Goal: Information Seeking & Learning: Learn about a topic

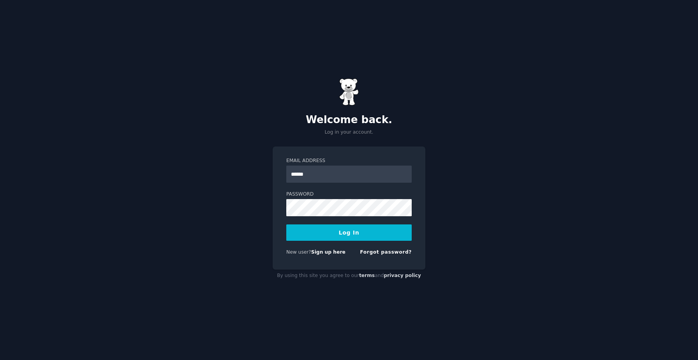
click at [336, 224] on div "Password" at bounding box center [348, 232] width 125 height 16
click at [324, 177] on input "******" at bounding box center [348, 173] width 125 height 17
type input "**********"
click at [286, 224] on button "Log In" at bounding box center [348, 232] width 125 height 16
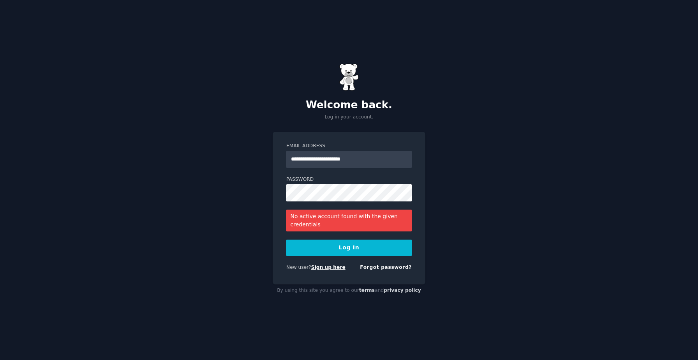
click at [338, 265] on link "Sign up here" at bounding box center [328, 266] width 34 height 5
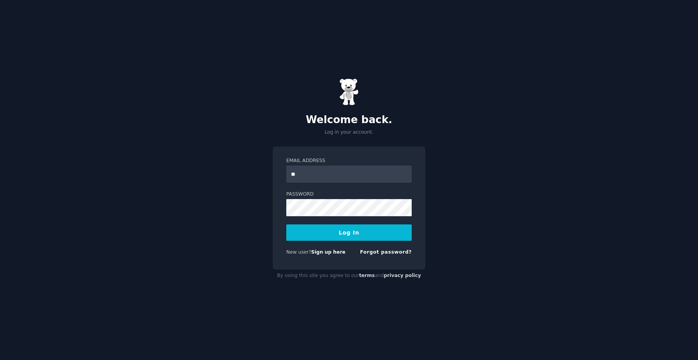
type input "*"
type input "**********"
click at [286, 224] on button "Log In" at bounding box center [348, 232] width 125 height 16
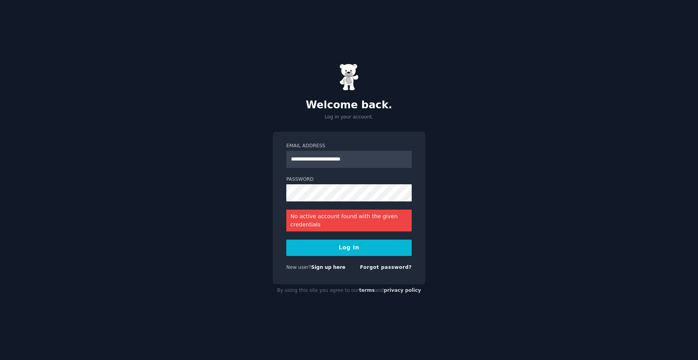
click at [386, 271] on div "Forgot password?" at bounding box center [386, 269] width 52 height 10
click at [386, 267] on link "Forgot password?" at bounding box center [386, 266] width 52 height 5
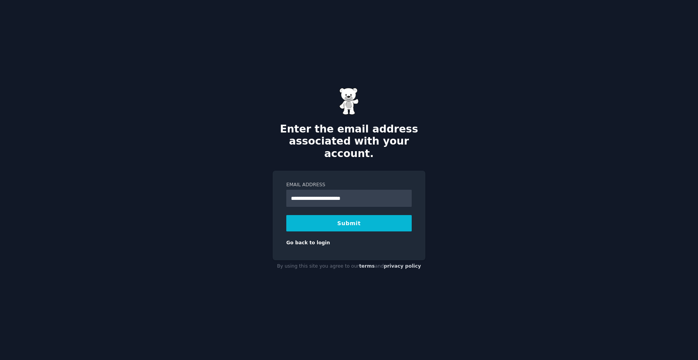
type input "**********"
click at [339, 216] on button "Submit" at bounding box center [348, 223] width 125 height 16
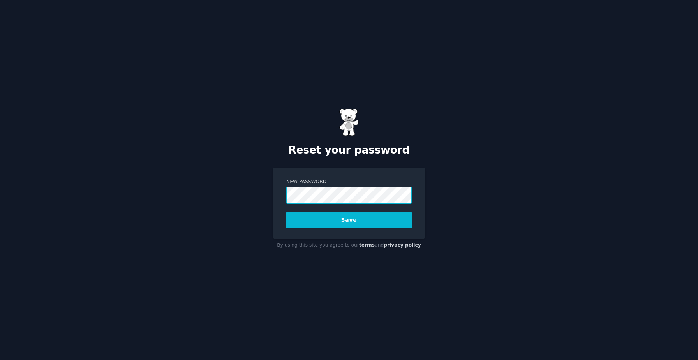
click at [0, 359] on com-1password-button at bounding box center [0, 360] width 0 height 0
click at [338, 223] on button "Save" at bounding box center [348, 220] width 125 height 16
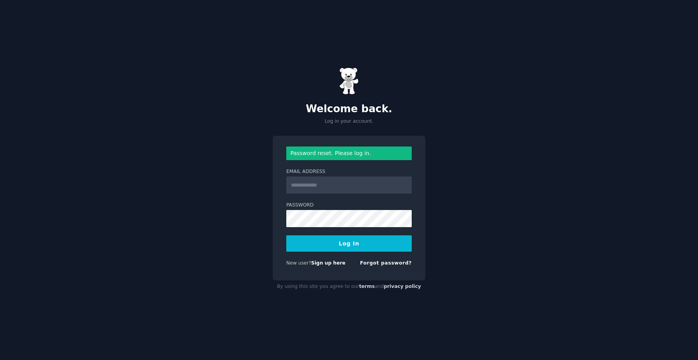
type input "**********"
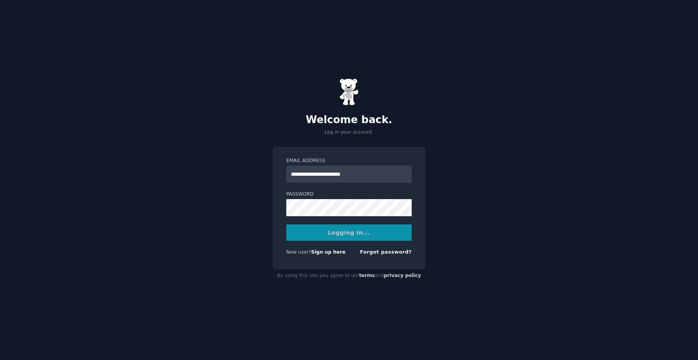
click at [341, 238] on div "Logging In..." at bounding box center [348, 232] width 125 height 16
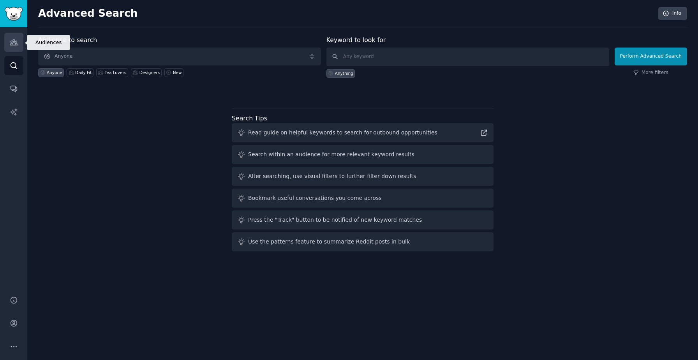
click at [17, 49] on link "Audiences" at bounding box center [13, 42] width 19 height 19
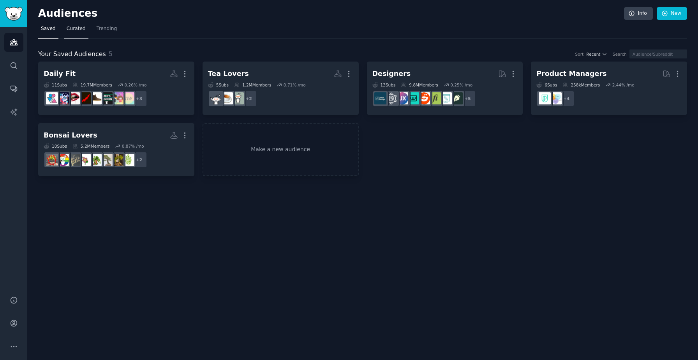
click at [82, 33] on link "Curated" at bounding box center [76, 31] width 25 height 16
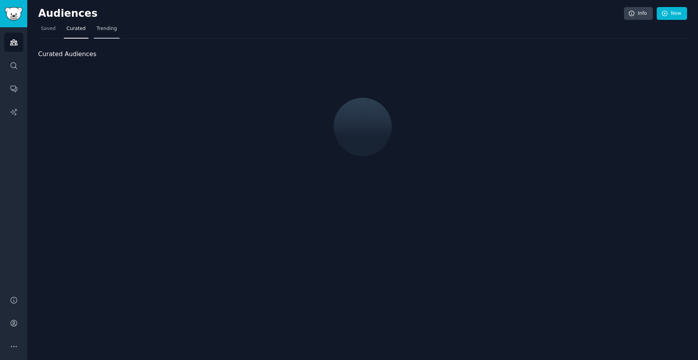
click at [99, 31] on span "Trending" at bounding box center [107, 28] width 20 height 7
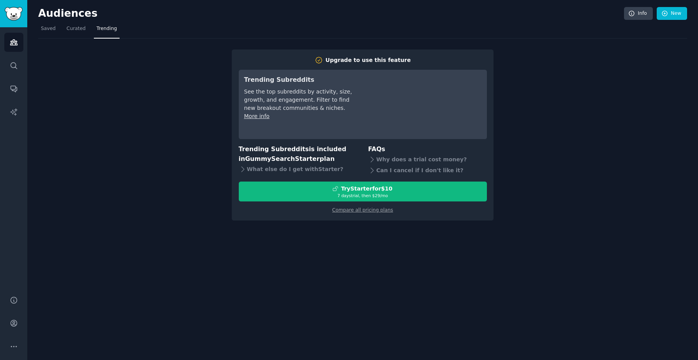
click at [289, 162] on span "GummySearch Starter" at bounding box center [282, 158] width 74 height 7
click at [353, 214] on div "Upgrade to use this feature Trending Subreddits See the top subreddits by activ…" at bounding box center [363, 134] width 262 height 171
click at [354, 212] on link "Compare all pricing plans" at bounding box center [362, 209] width 61 height 5
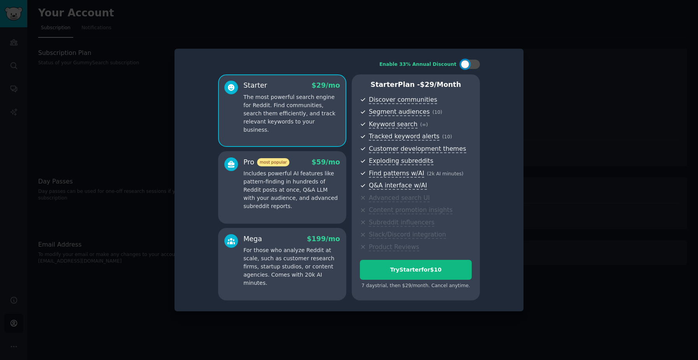
click at [437, 38] on div at bounding box center [349, 180] width 698 height 360
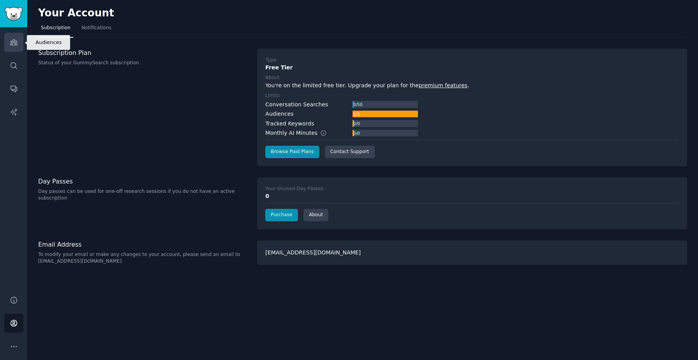
click at [10, 42] on icon "Sidebar" at bounding box center [14, 42] width 8 height 8
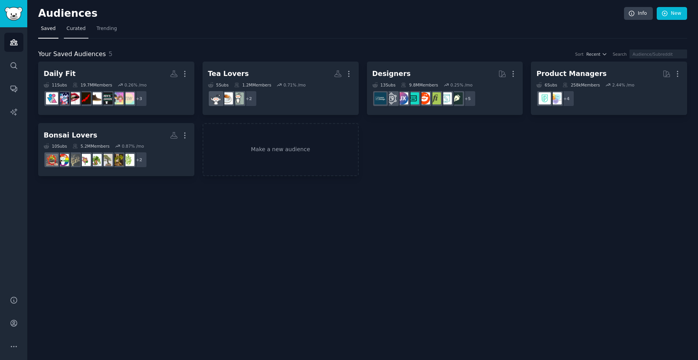
click at [83, 25] on link "Curated" at bounding box center [76, 31] width 25 height 16
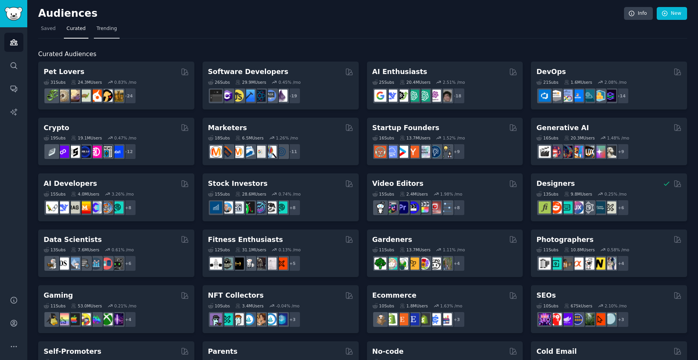
click at [100, 28] on span "Trending" at bounding box center [107, 28] width 20 height 7
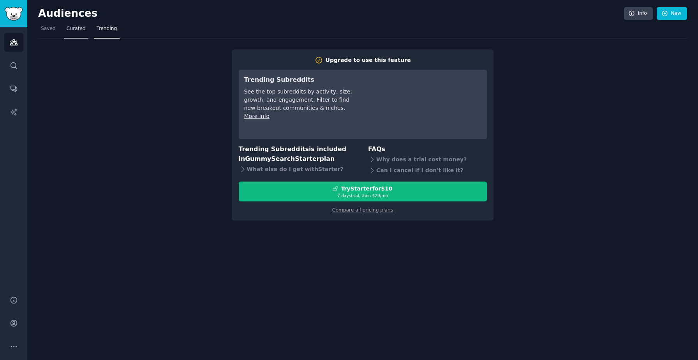
click at [73, 30] on span "Curated" at bounding box center [76, 28] width 19 height 7
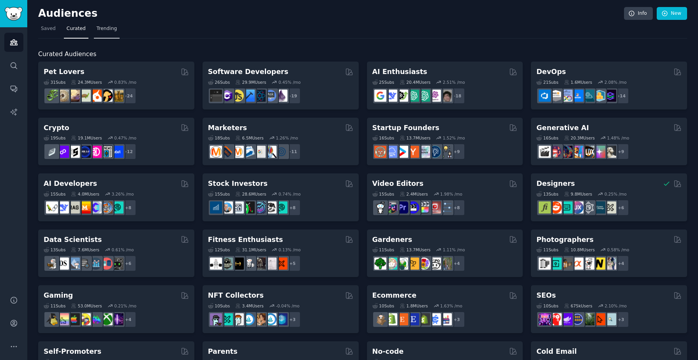
click at [94, 29] on link "Trending" at bounding box center [107, 31] width 26 height 16
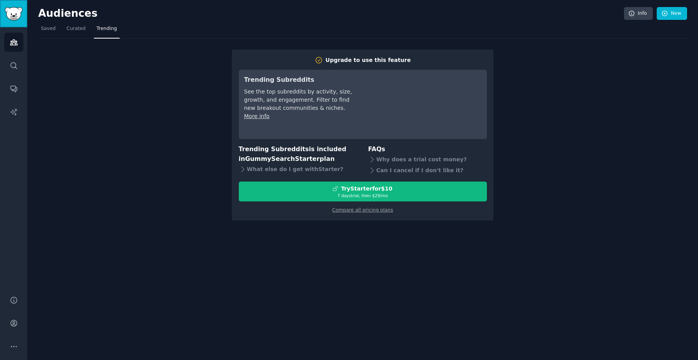
click at [12, 17] on img "Sidebar" at bounding box center [14, 14] width 18 height 14
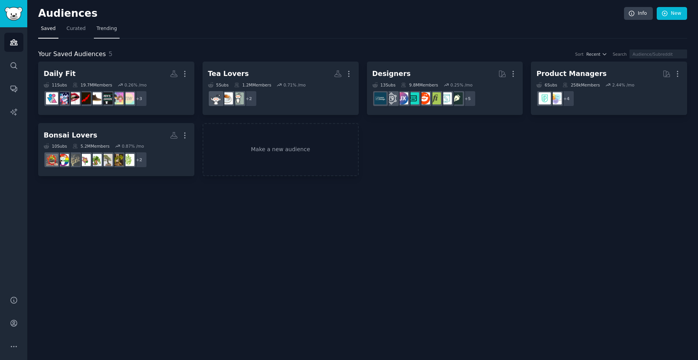
click at [105, 26] on span "Trending" at bounding box center [107, 28] width 20 height 7
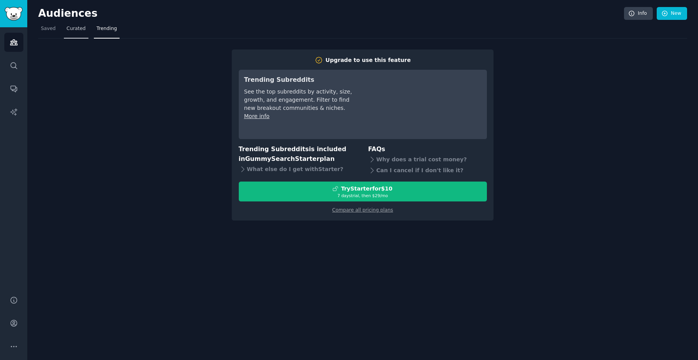
click at [83, 27] on span "Curated" at bounding box center [76, 28] width 19 height 7
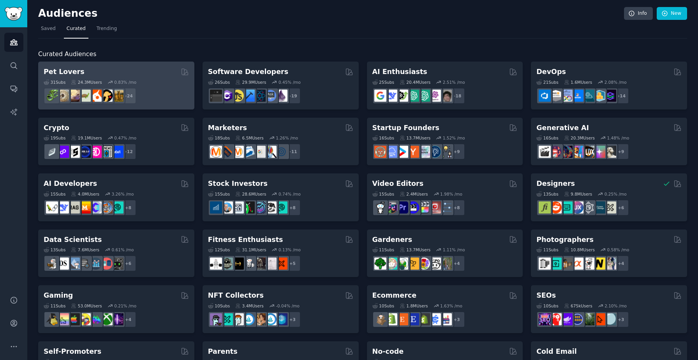
click at [139, 79] on div "31 Sub s 24.3M Users 0.83 % /mo + 24" at bounding box center [116, 90] width 145 height 27
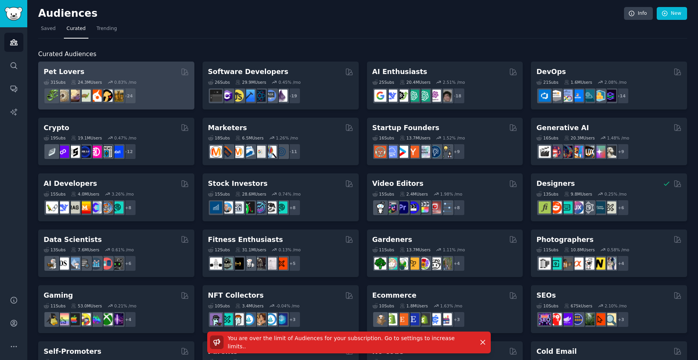
click at [139, 79] on div "31 Sub s 24.3M Users 0.83 % /mo + 24" at bounding box center [116, 90] width 145 height 27
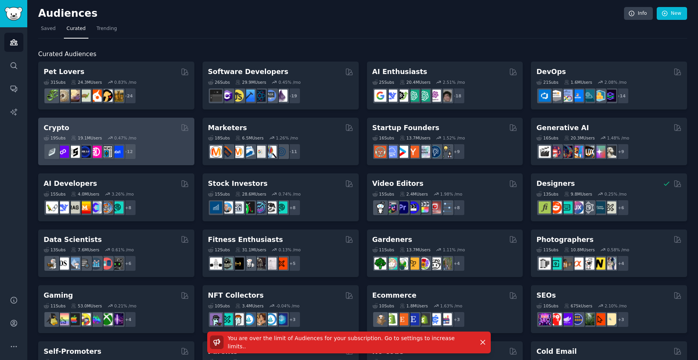
click at [139, 136] on div "19 Sub s 19.1M Users 0.47 % /mo" at bounding box center [116, 137] width 145 height 5
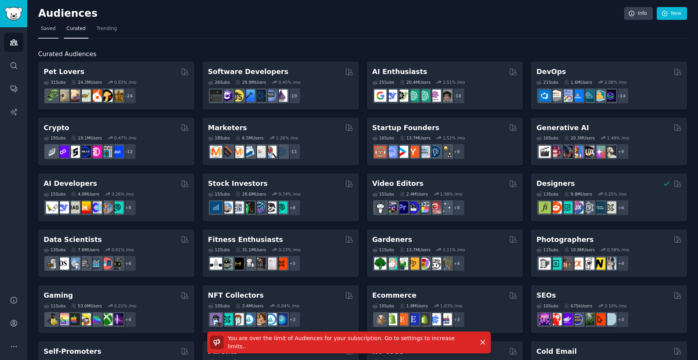
click at [47, 25] on span "Saved" at bounding box center [48, 28] width 15 height 7
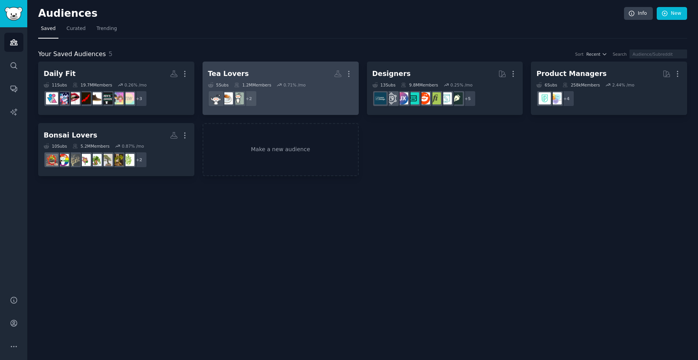
click at [300, 85] on div "0.71 % /mo" at bounding box center [294, 84] width 22 height 5
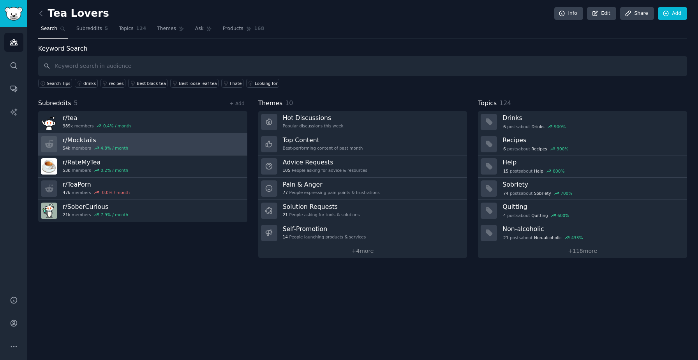
click at [145, 144] on link "r/ Mocktails 54k members 4.8 % / month" at bounding box center [142, 144] width 209 height 22
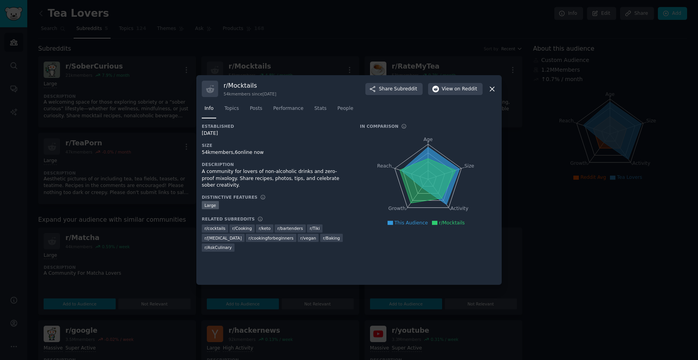
click at [156, 216] on div at bounding box center [349, 180] width 698 height 360
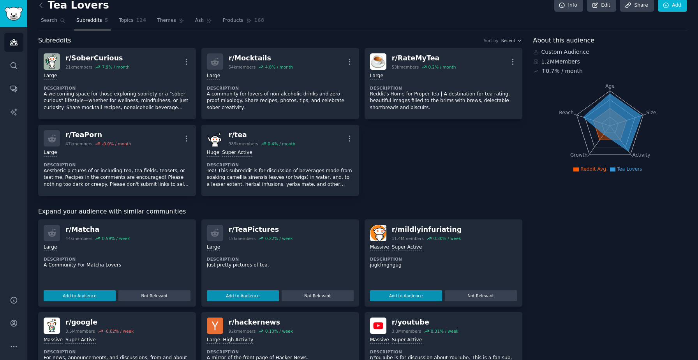
scroll to position [7, 0]
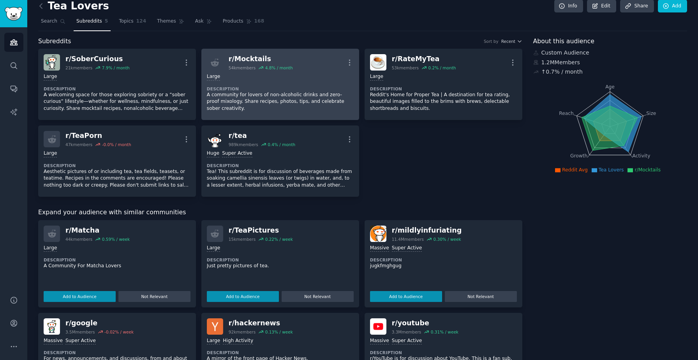
click at [249, 100] on p "A community for lovers of non-alcoholic drinks and zero-proof mixology. Share r…" at bounding box center [280, 102] width 147 height 21
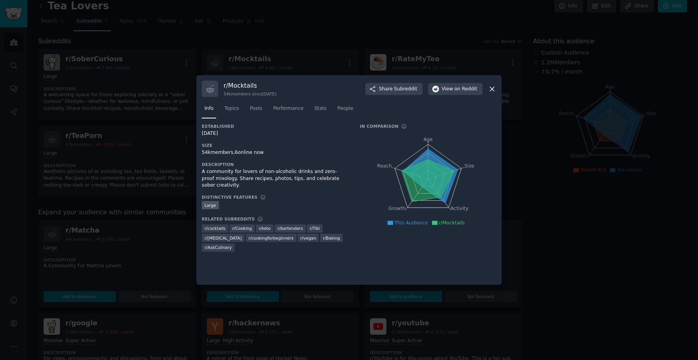
click at [246, 85] on h3 "r/ Mocktails" at bounding box center [250, 85] width 53 height 8
click at [444, 86] on span "View on Reddit" at bounding box center [459, 89] width 35 height 7
